Goal: Complete application form

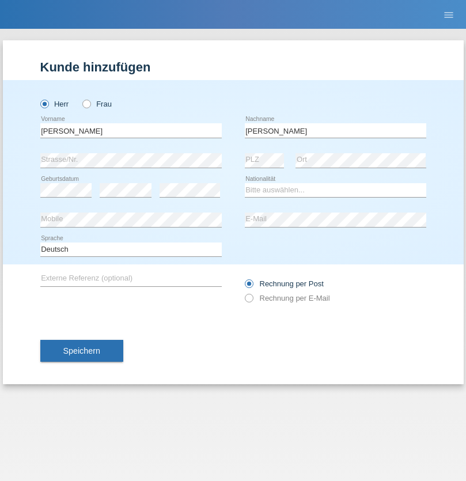
type input "[PERSON_NAME]"
select select "CH"
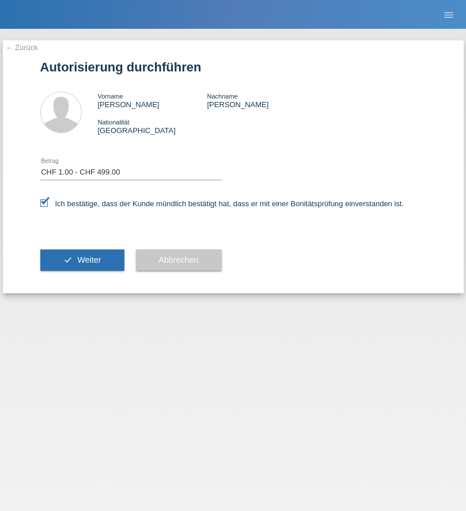
select select "1"
click at [82, 260] on span "Weiter" at bounding box center [89, 259] width 24 height 9
